Goal: Task Accomplishment & Management: Manage account settings

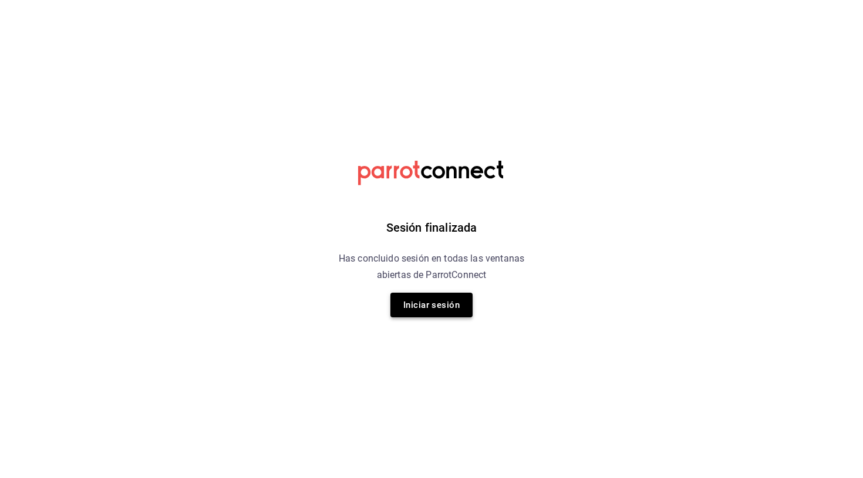
click at [431, 304] on button "Iniciar sesión" at bounding box center [431, 305] width 82 height 25
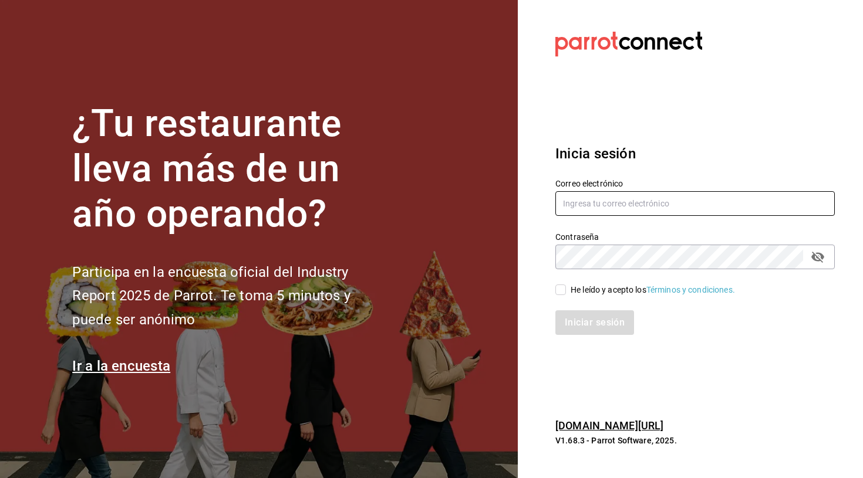
type input "[EMAIL_ADDRESS][PERSON_NAME][DOMAIN_NAME]"
click at [561, 292] on input "He leído y acepto los Términos y condiciones." at bounding box center [560, 290] width 11 height 11
checkbox input "true"
click at [584, 326] on button "Iniciar sesión" at bounding box center [595, 323] width 80 height 25
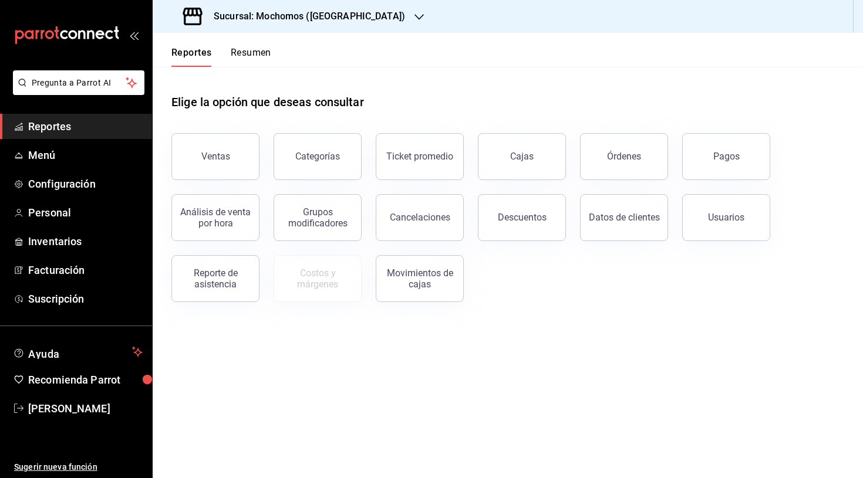
click at [302, 20] on h3 "Sucursal: Mochomos ([GEOGRAPHIC_DATA])" at bounding box center [304, 16] width 201 height 14
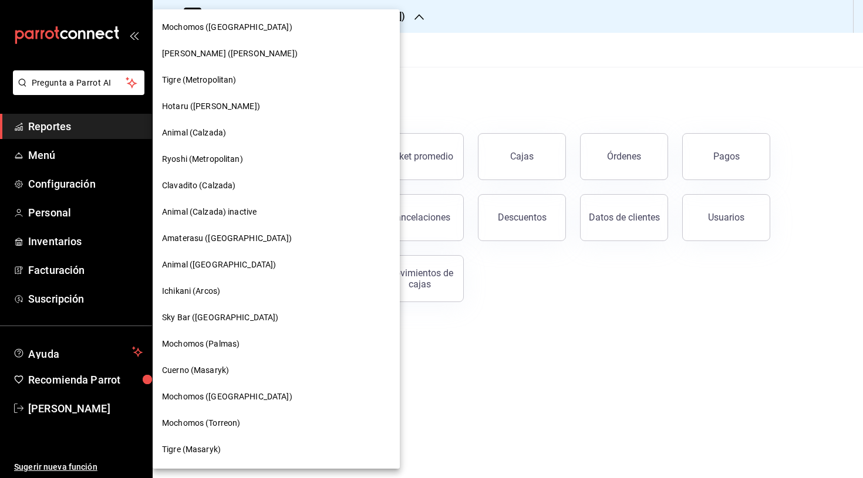
click at [197, 243] on span "Amaterasu ([GEOGRAPHIC_DATA])" at bounding box center [227, 238] width 130 height 12
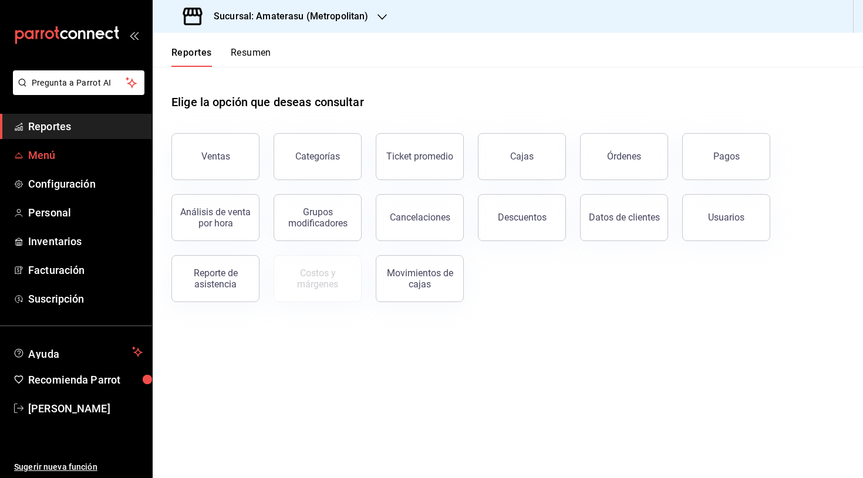
click at [48, 158] on span "Menú" at bounding box center [85, 155] width 114 height 16
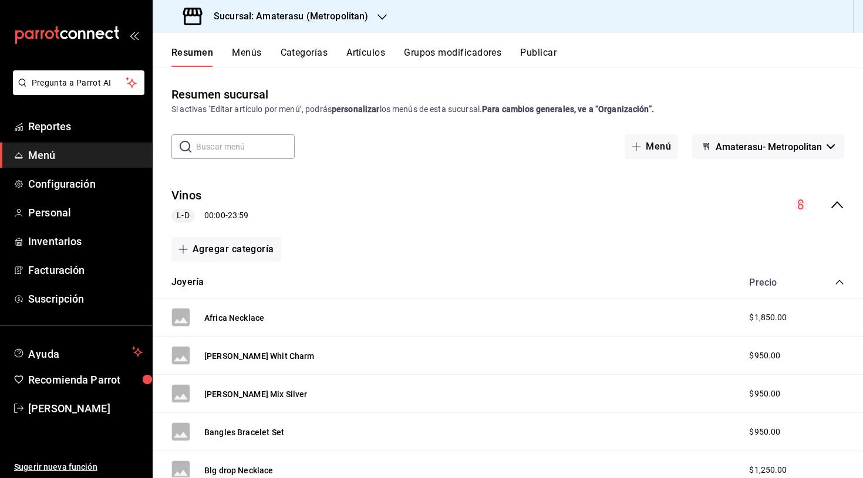
click at [380, 53] on button "Artículos" at bounding box center [365, 57] width 39 height 20
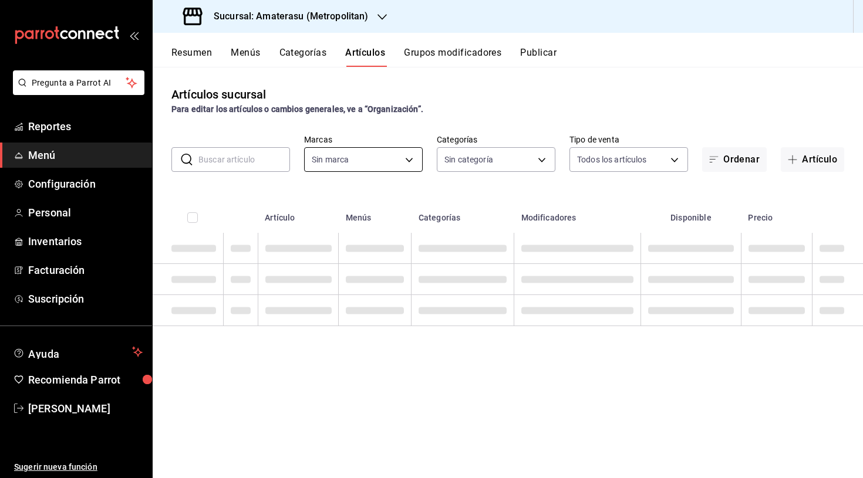
type input "e4cd7fcb-d45b-43ae-a99f-ad4ccfcd9032,f3afaab8-8c3d-4e49-a299-af9bdf6027b2"
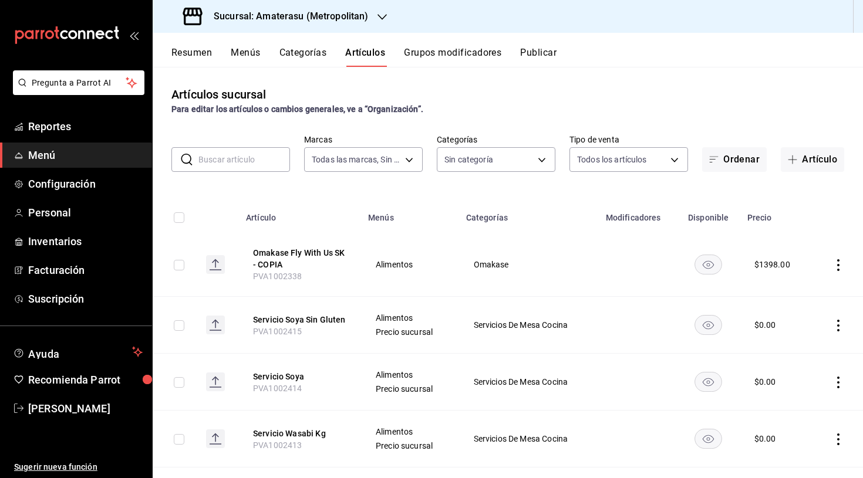
type input "087d9878-8a04-48ff-ab24-0b3ef0fdf69f,f9a59ea1-282a-4f27-8dee-44d2a5bc8fe2,3473a…"
click at [408, 154] on body "Pregunta a Parrot AI Reportes Menú Configuración Personal Inventarios Facturaci…" at bounding box center [431, 239] width 863 height 478
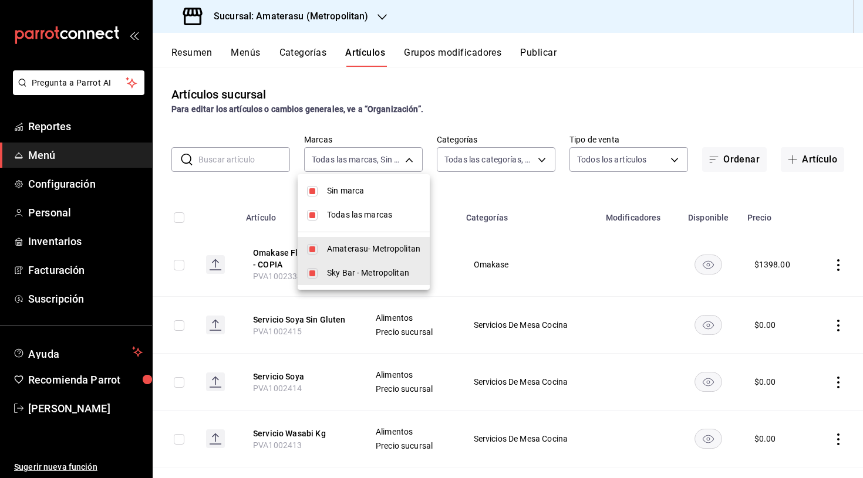
click at [333, 213] on span "Todas las marcas" at bounding box center [373, 215] width 93 height 12
checkbox input "false"
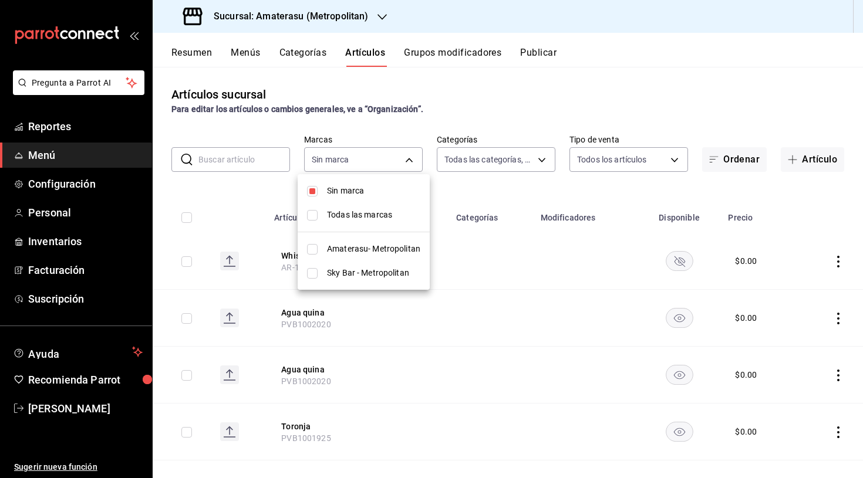
click at [318, 193] on li "Sin marca" at bounding box center [364, 191] width 132 height 24
checkbox input "false"
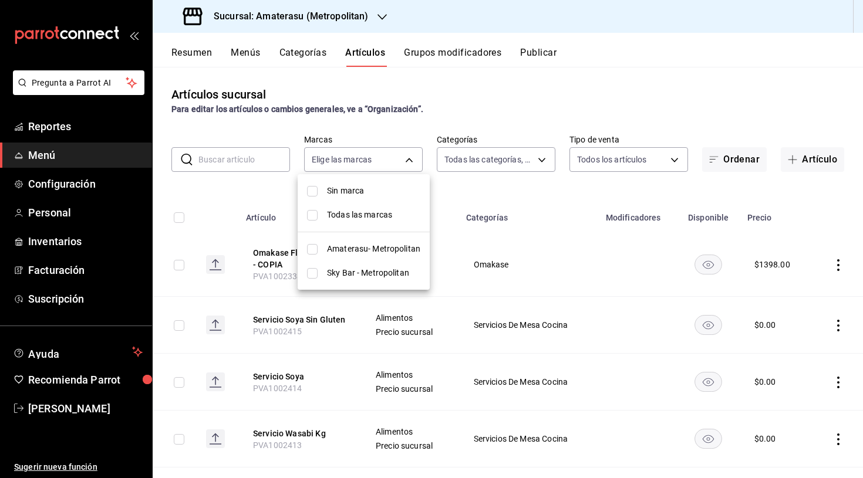
click at [314, 250] on input "checkbox" at bounding box center [312, 249] width 11 height 11
checkbox input "true"
type input "e4cd7fcb-d45b-43ae-a99f-ad4ccfcd9032"
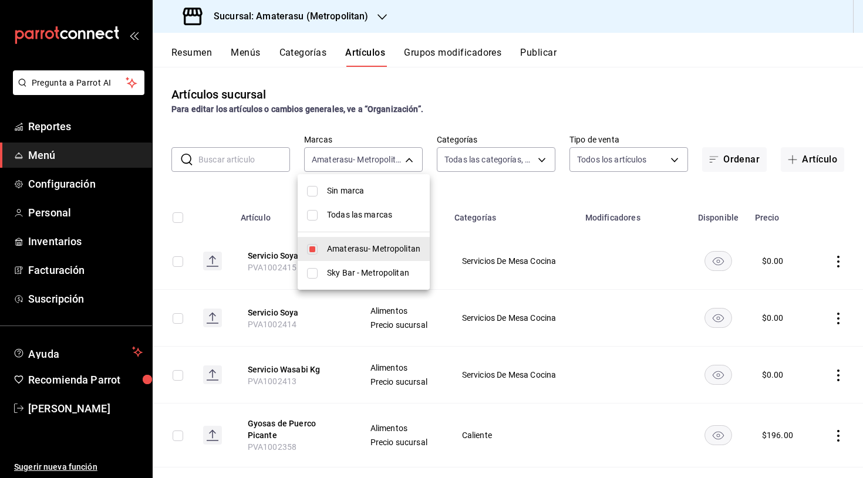
click at [242, 161] on div at bounding box center [431, 239] width 863 height 478
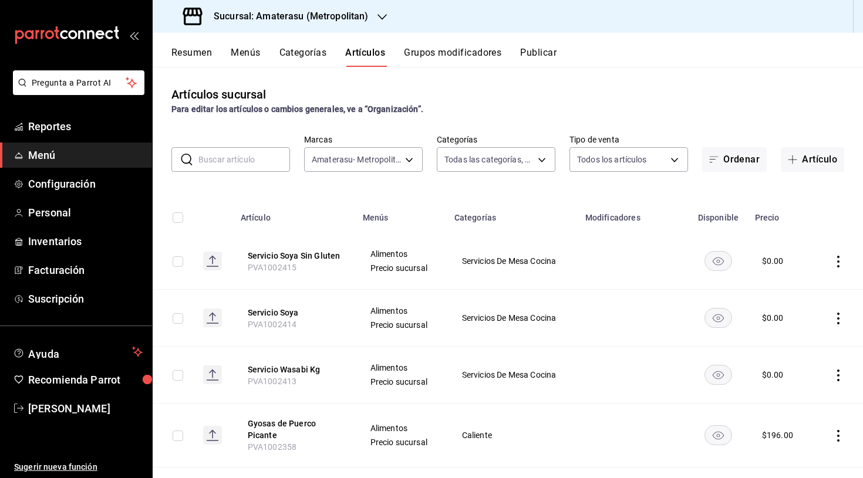
click at [242, 161] on input "text" at bounding box center [244, 159] width 92 height 23
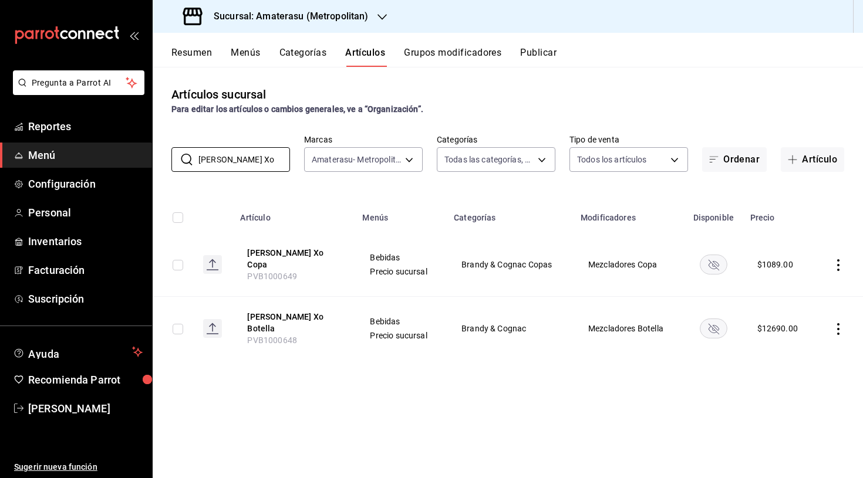
type input "[PERSON_NAME] Xo"
click at [715, 261] on rect "availability-product" at bounding box center [713, 264] width 27 height 19
click at [544, 58] on button "Publicar" at bounding box center [538, 57] width 36 height 20
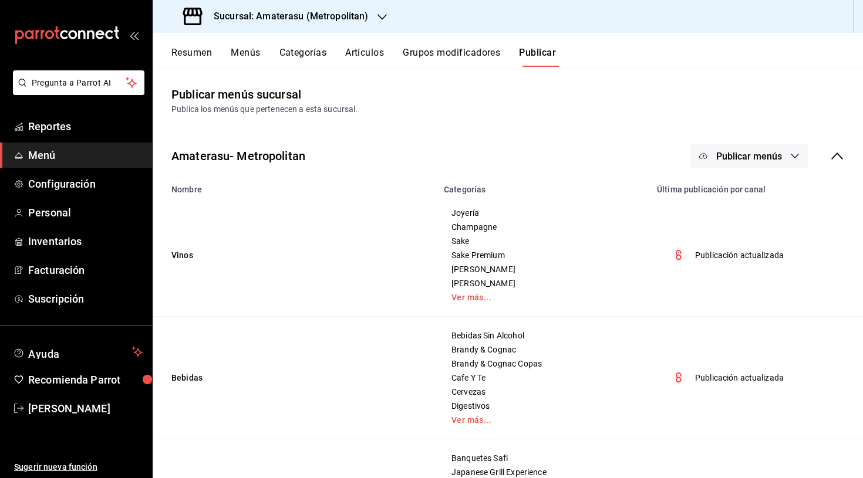
click at [360, 55] on button "Artículos" at bounding box center [364, 57] width 39 height 20
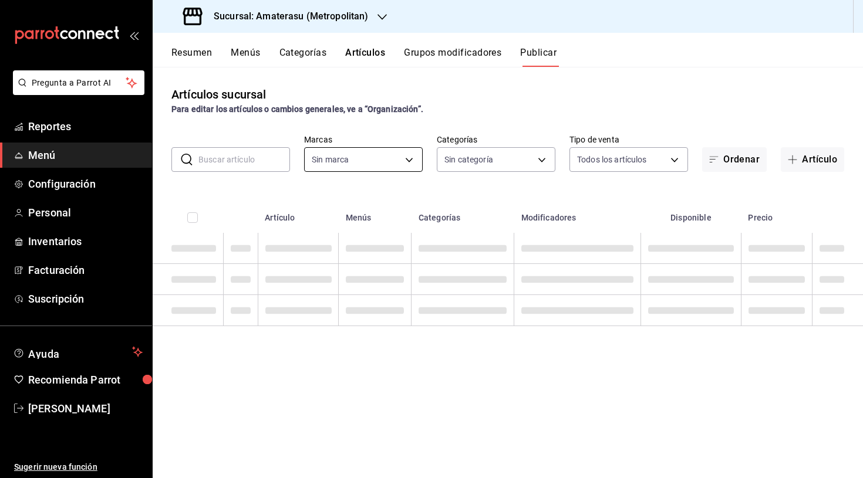
type input "e4cd7fcb-d45b-43ae-a99f-ad4ccfcd9032,f3afaab8-8c3d-4e49-a299-af9bdf6027b2"
type input "087d9878-8a04-48ff-ab24-0b3ef0fdf69f,f9a59ea1-282a-4f27-8dee-44d2a5bc8fe2,3473a…"
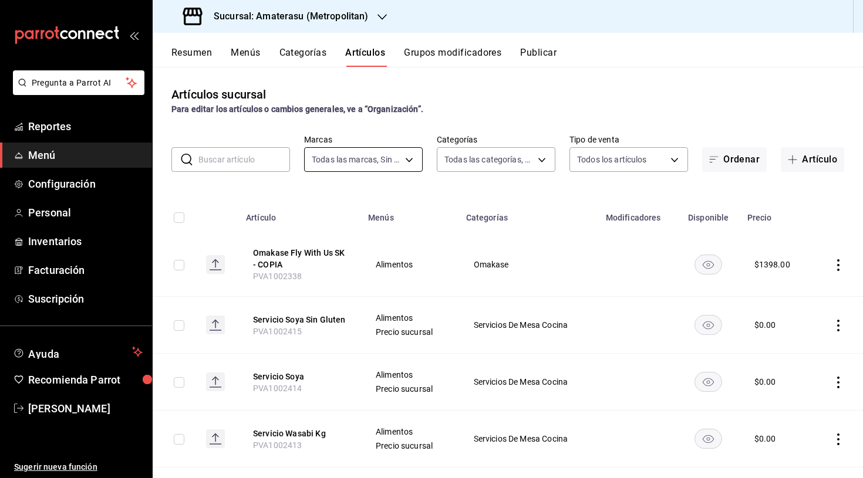
click at [380, 157] on body "Pregunta a Parrot AI Reportes Menú Configuración Personal Inventarios Facturaci…" at bounding box center [431, 239] width 863 height 478
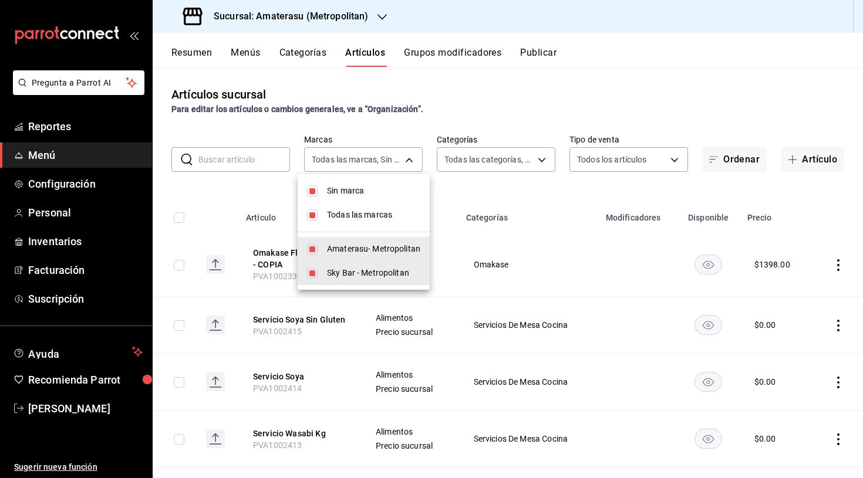
click at [325, 213] on li "Todas las marcas" at bounding box center [364, 215] width 132 height 24
checkbox input "false"
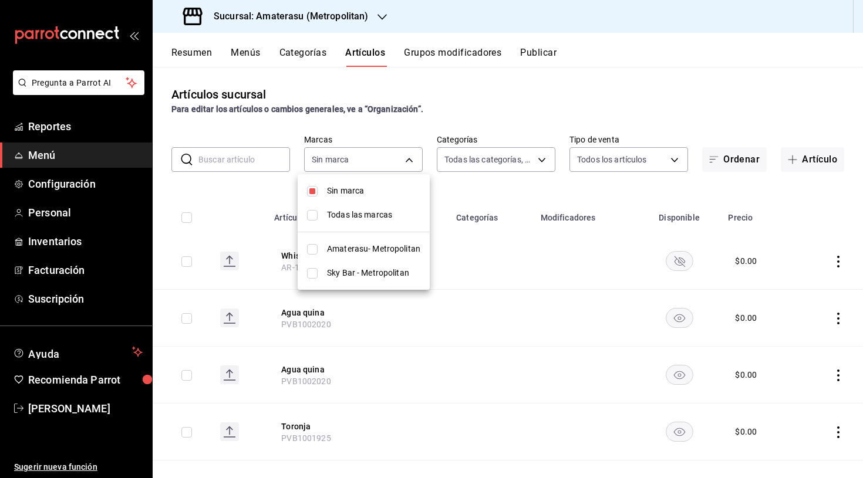
click at [317, 193] on input "checkbox" at bounding box center [312, 191] width 11 height 11
checkbox input "false"
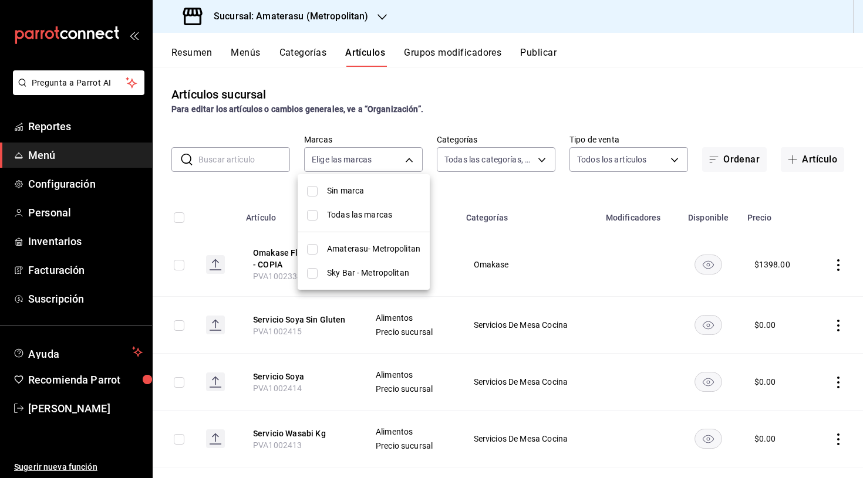
click at [316, 273] on input "checkbox" at bounding box center [312, 273] width 11 height 11
checkbox input "true"
type input "f3afaab8-8c3d-4e49-a299-af9bdf6027b2"
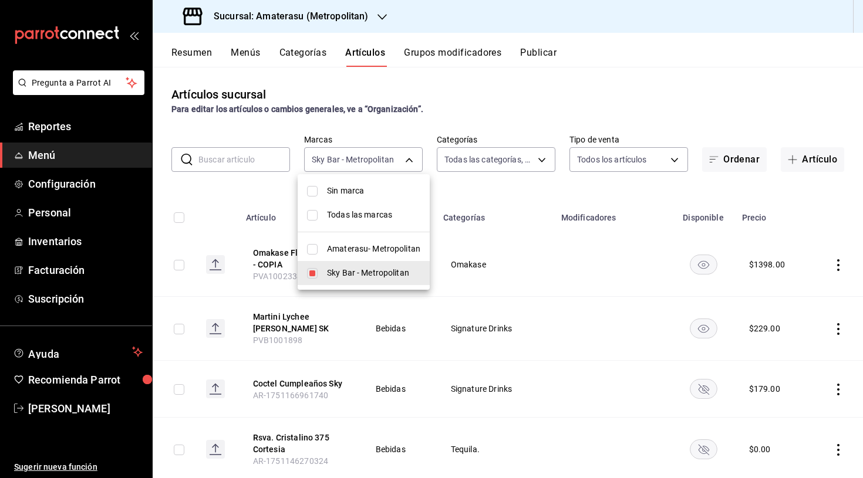
click at [250, 158] on div at bounding box center [431, 239] width 863 height 478
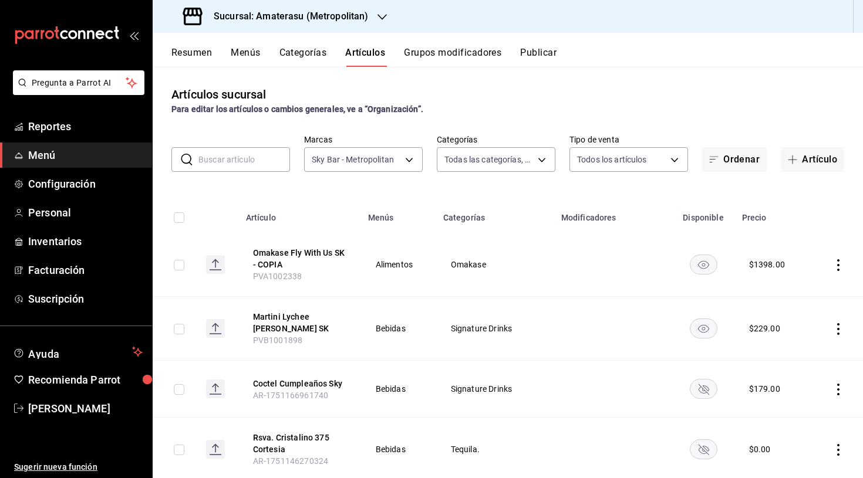
click at [250, 158] on input "text" at bounding box center [244, 159] width 92 height 23
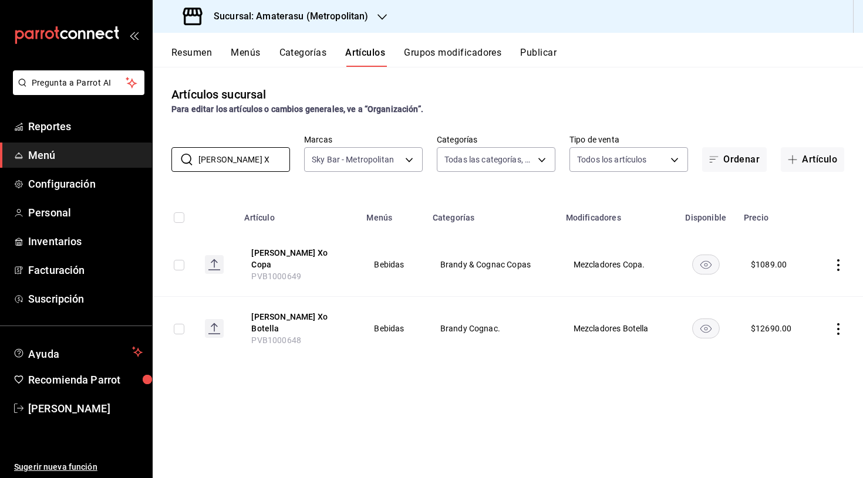
type input "[PERSON_NAME] Xo"
